Goal: Find specific page/section: Find specific page/section

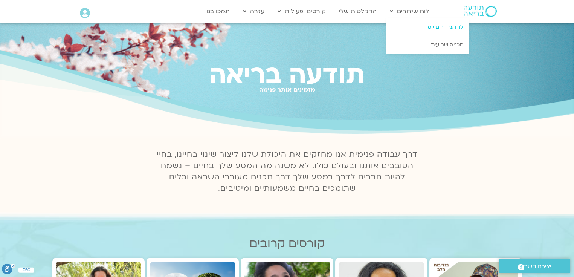
click at [444, 24] on link "לוח שידורים יומי" at bounding box center [427, 26] width 83 height 17
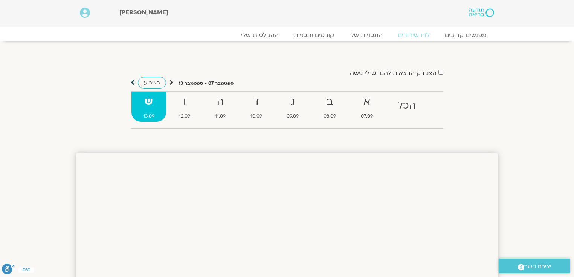
click at [131, 82] on icon at bounding box center [133, 83] width 4 height 8
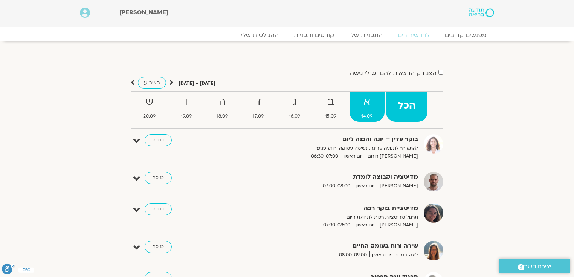
click at [370, 104] on strong "א" at bounding box center [367, 101] width 35 height 17
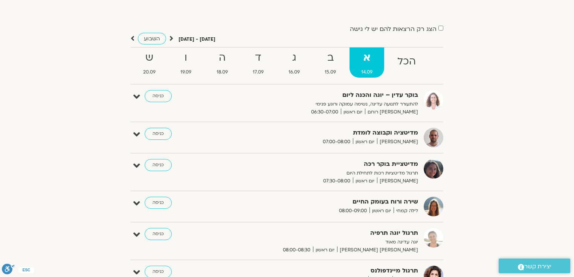
scroll to position [60, 0]
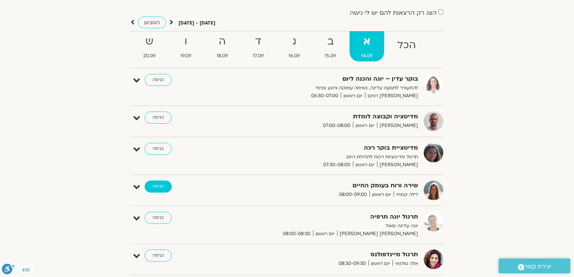
click at [161, 185] on link "כניסה" at bounding box center [158, 186] width 27 height 12
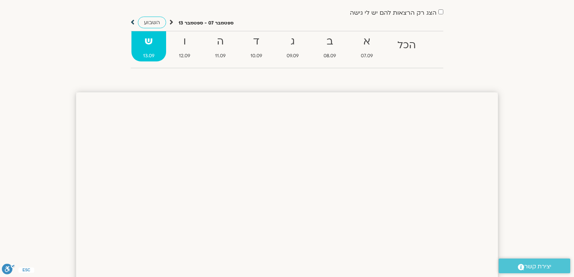
click at [133, 22] on icon at bounding box center [133, 22] width 4 height 8
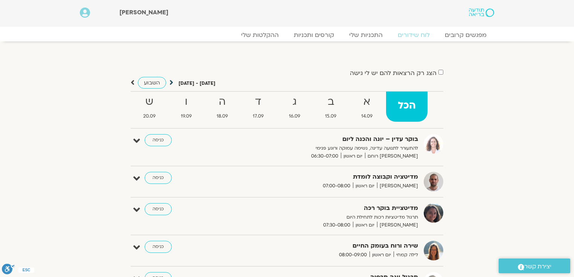
click at [170, 81] on icon at bounding box center [172, 83] width 4 height 8
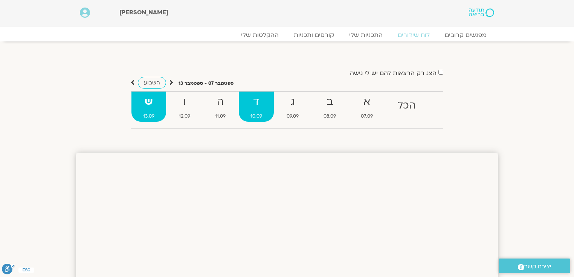
click at [253, 104] on strong "ד" at bounding box center [256, 101] width 35 height 17
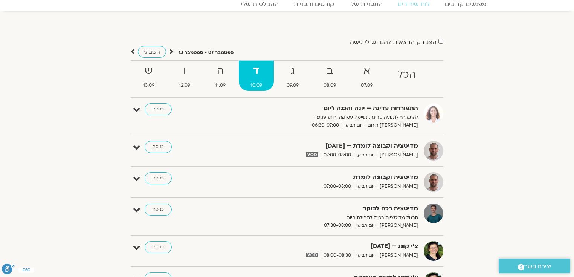
scroll to position [30, 0]
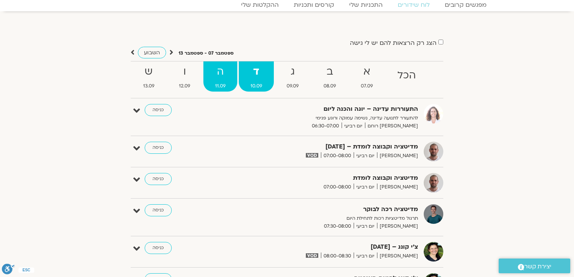
click at [220, 72] on strong "ה" at bounding box center [220, 71] width 34 height 17
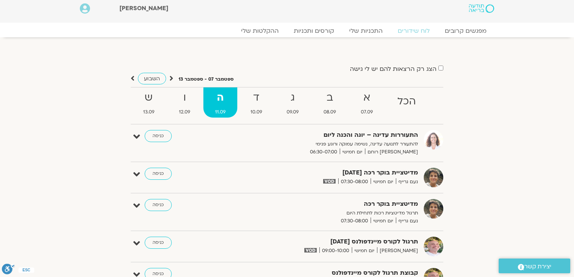
scroll to position [0, 0]
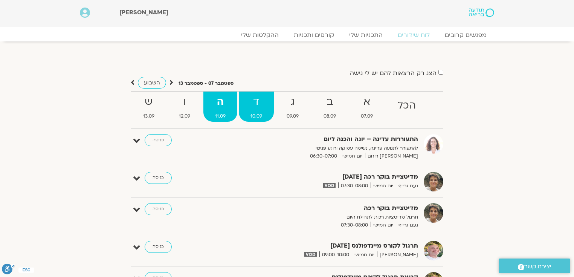
click at [260, 104] on strong "ד" at bounding box center [256, 101] width 35 height 17
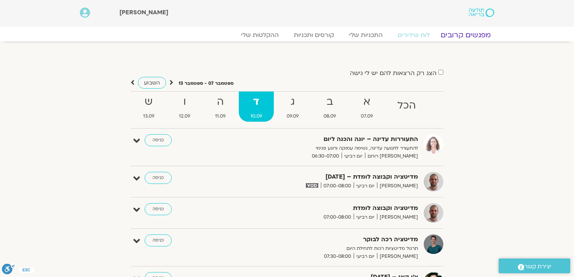
click at [477, 36] on link "מפגשים קרובים" at bounding box center [466, 35] width 68 height 9
